Goal: Transaction & Acquisition: Purchase product/service

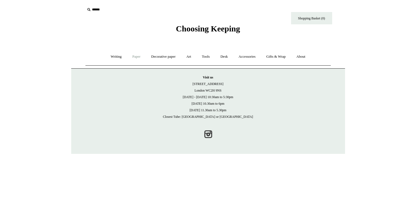
click at [133, 56] on link "Paper +" at bounding box center [136, 57] width 18 height 15
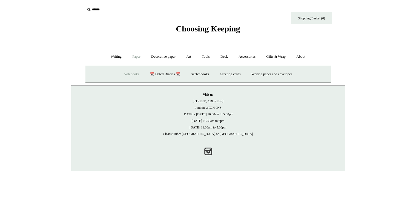
click at [127, 73] on link "Notebooks +" at bounding box center [131, 74] width 25 height 15
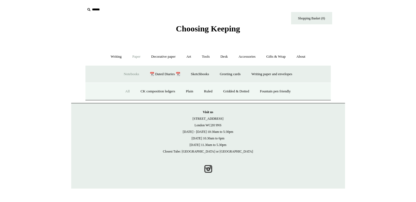
click at [123, 90] on link "All" at bounding box center [127, 91] width 15 height 15
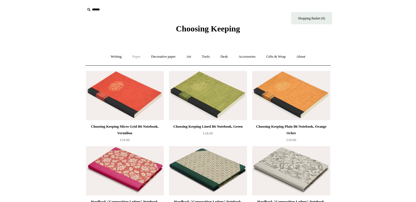
click at [133, 56] on link "Paper +" at bounding box center [136, 57] width 18 height 15
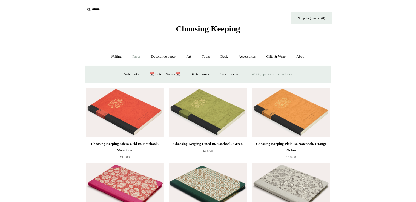
click at [267, 75] on link "Writing paper and envelopes +" at bounding box center [271, 74] width 51 height 15
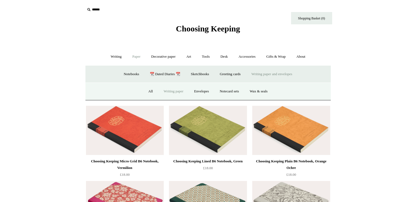
click at [170, 93] on link "Writing paper" at bounding box center [174, 91] width 30 height 15
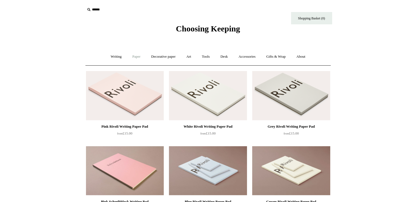
click at [134, 56] on link "Paper +" at bounding box center [136, 57] width 18 height 15
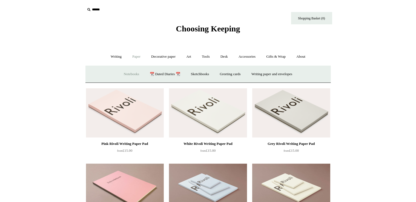
click at [129, 73] on link "Notebooks +" at bounding box center [131, 74] width 25 height 15
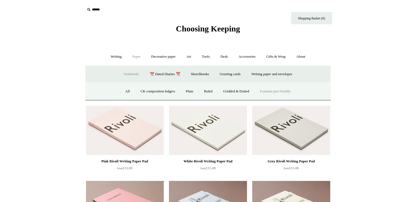
click at [270, 90] on link "Fountain pen friendly" at bounding box center [275, 91] width 41 height 15
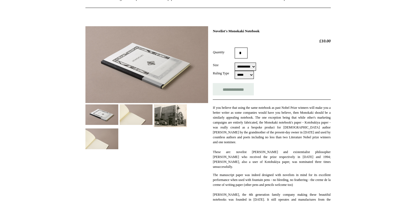
scroll to position [87, 0]
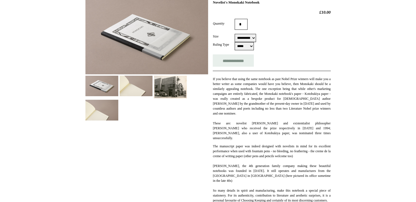
click at [131, 88] on img at bounding box center [136, 86] width 33 height 21
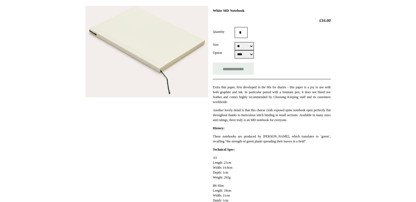
scroll to position [58, 0]
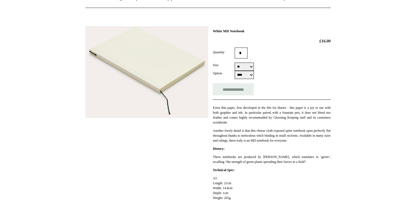
click at [235, 63] on select "** ******* ** **" at bounding box center [244, 67] width 19 height 8
select select "**"
click option "**" at bounding box center [0, 0] width 0 height 0
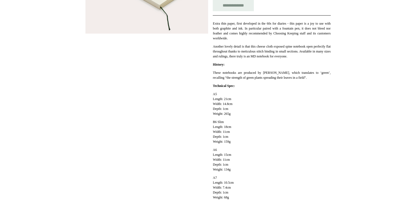
scroll to position [145, 0]
